Goal: Register for event/course

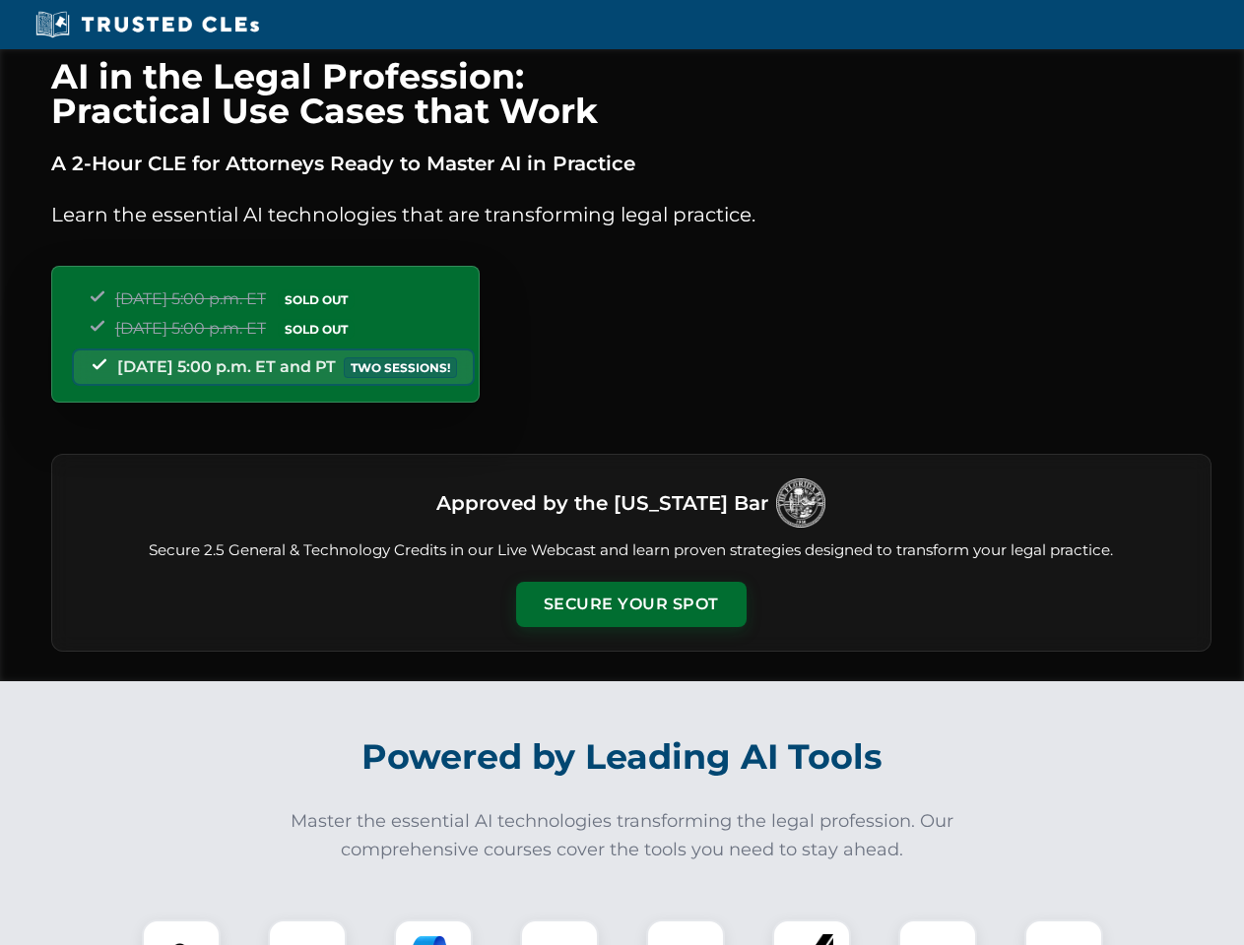
click at [630, 605] on button "Secure Your Spot" at bounding box center [631, 604] width 230 height 45
click at [181, 932] on img at bounding box center [181, 958] width 57 height 57
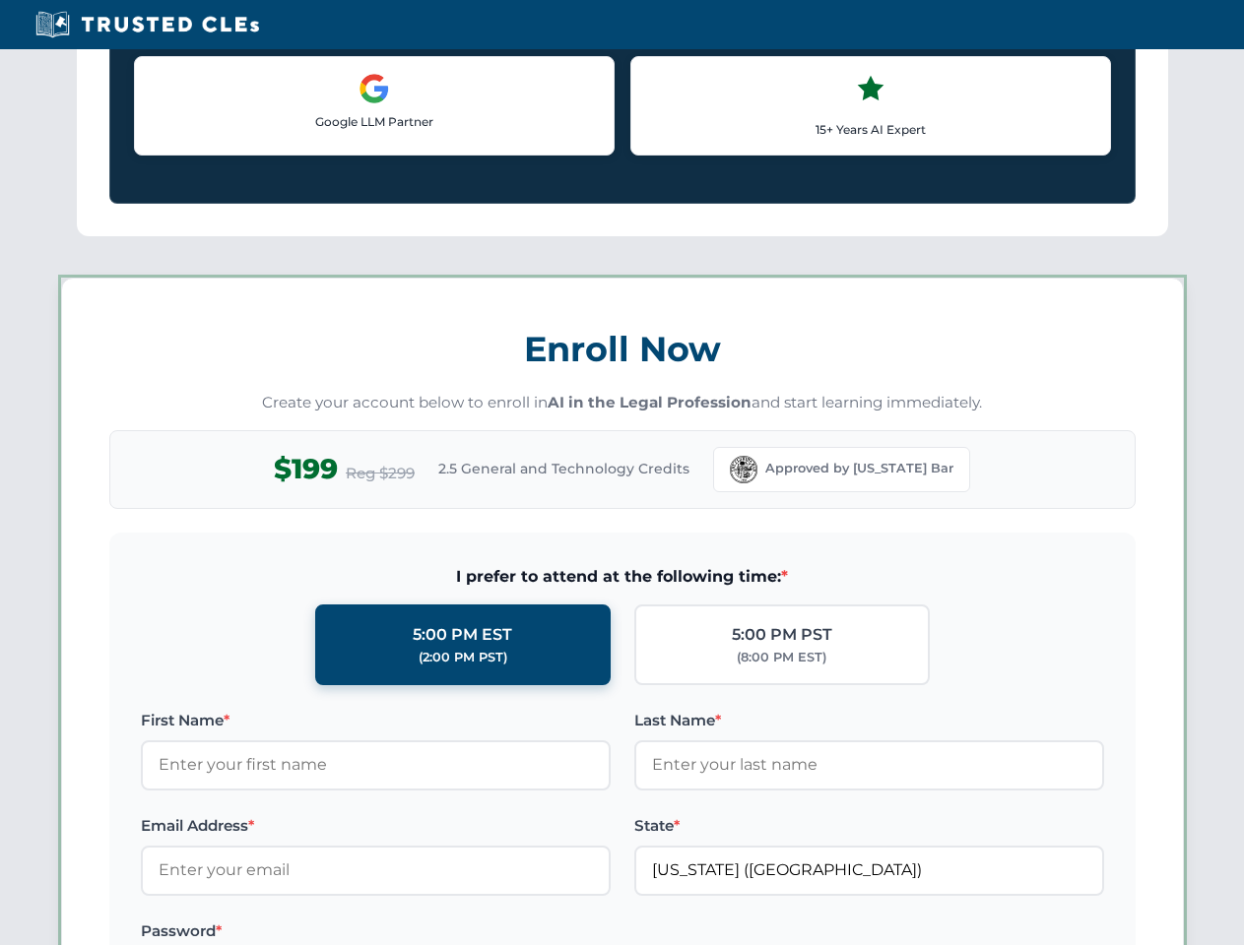
click at [433, 932] on label "Password *" at bounding box center [376, 932] width 470 height 24
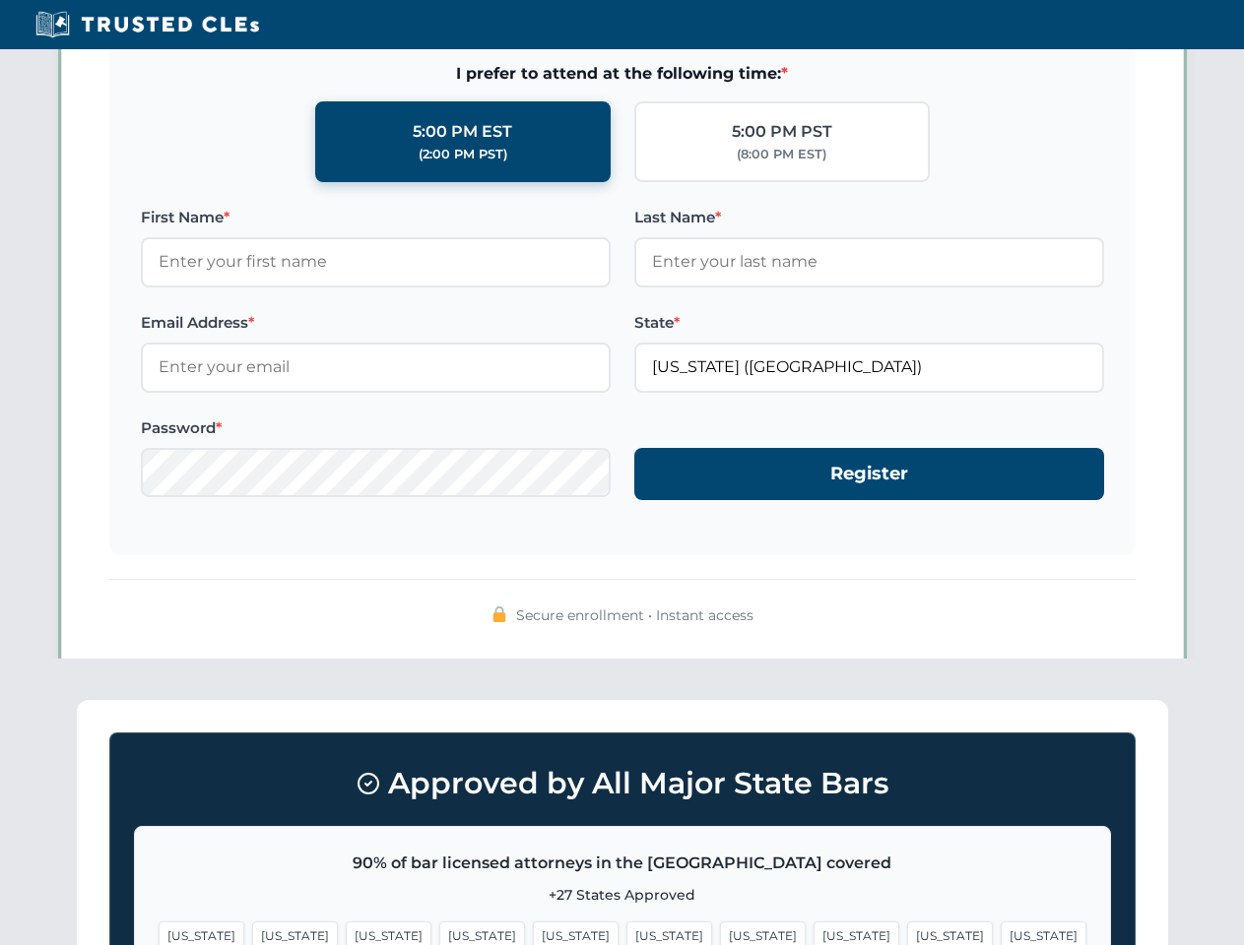
click at [907, 932] on span "[US_STATE]" at bounding box center [950, 936] width 86 height 29
